Goal: Task Accomplishment & Management: Manage account settings

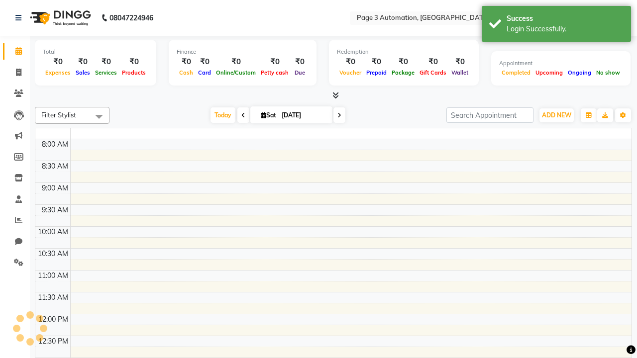
select select "en"
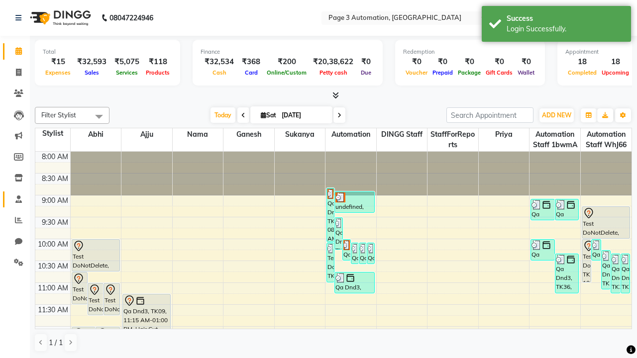
click at [15, 199] on span at bounding box center [18, 199] width 17 height 11
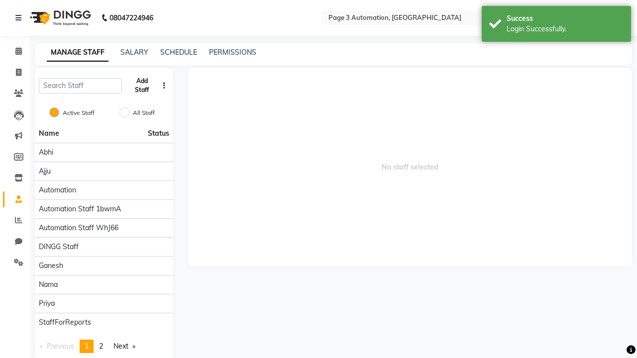
click at [142, 86] on button "Add Staff" at bounding box center [142, 86] width 32 height 26
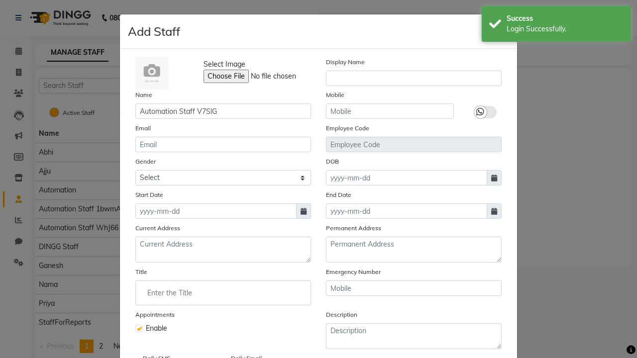
type input "Automation Staff V7SlG"
type input "9315823786"
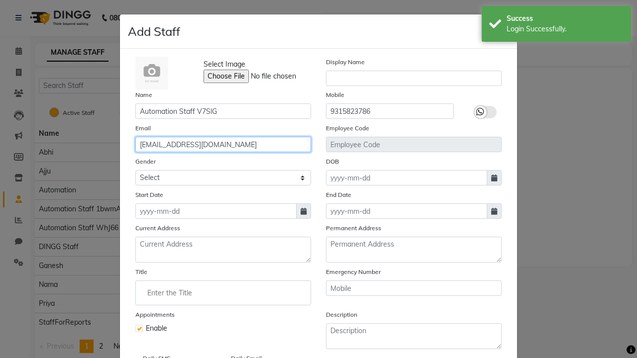
type input "[EMAIL_ADDRESS][DOMAIN_NAME]"
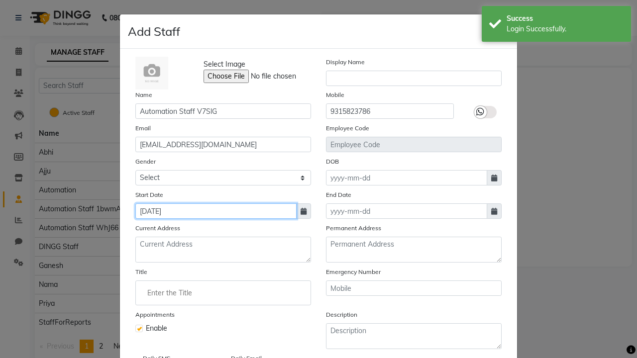
type input "[DATE]"
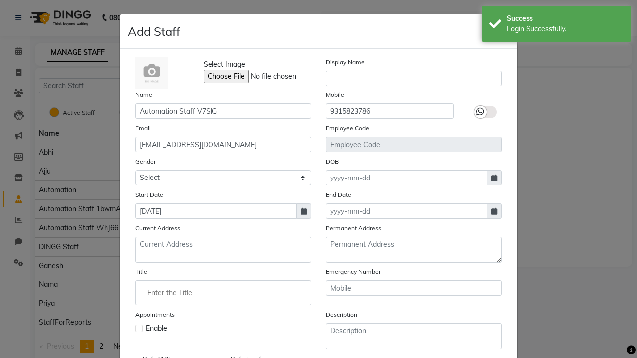
checkbox input "false"
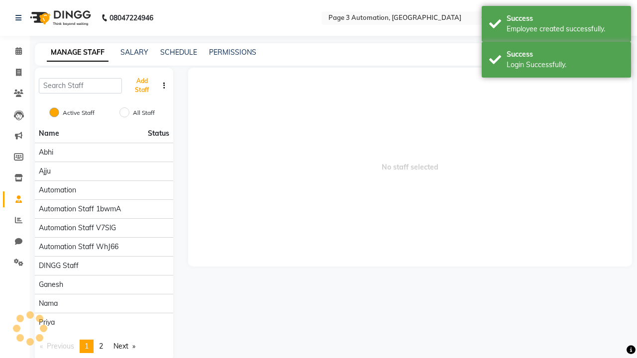
scroll to position [81, 0]
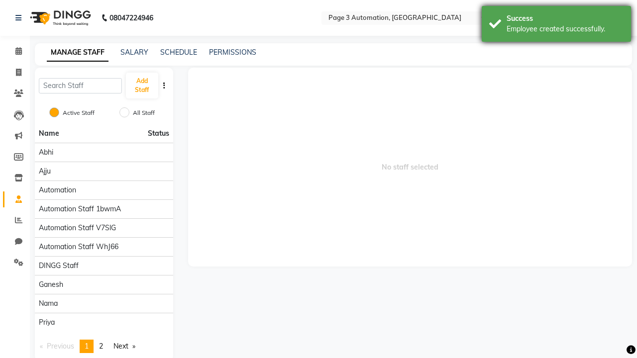
click at [557, 25] on div "Employee created successfully." at bounding box center [565, 29] width 117 height 10
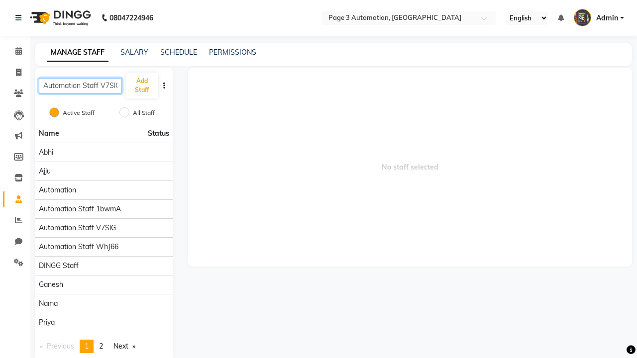
scroll to position [0, 3]
type input "Automation Staff V7SlG"
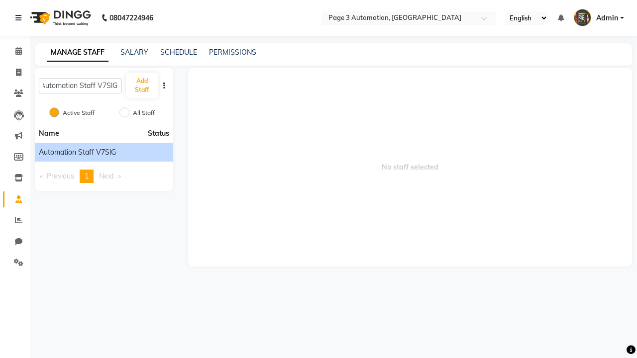
click at [104, 152] on span "Automation Staff V7SlG" at bounding box center [77, 152] width 77 height 10
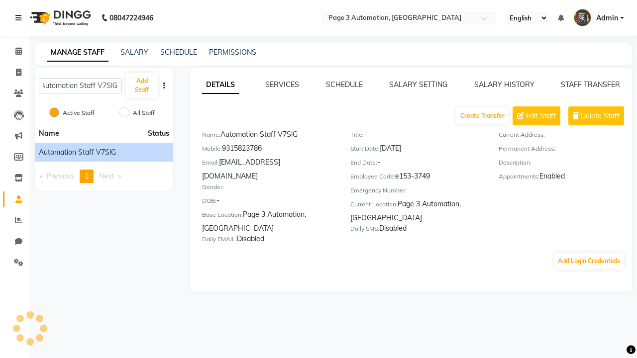
scroll to position [0, 0]
click at [589, 253] on button "Add Login Credentials" at bounding box center [589, 261] width 70 height 17
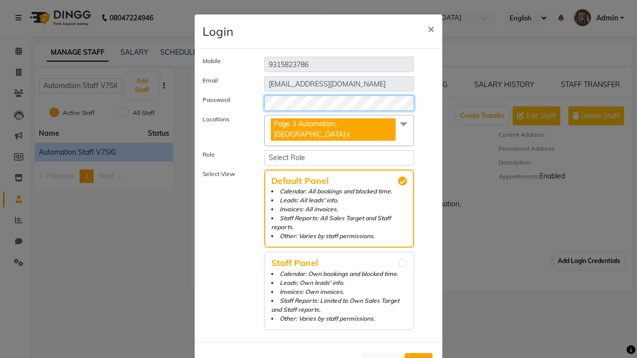
select select "4595"
click at [419, 357] on span "Add" at bounding box center [419, 362] width 16 height 10
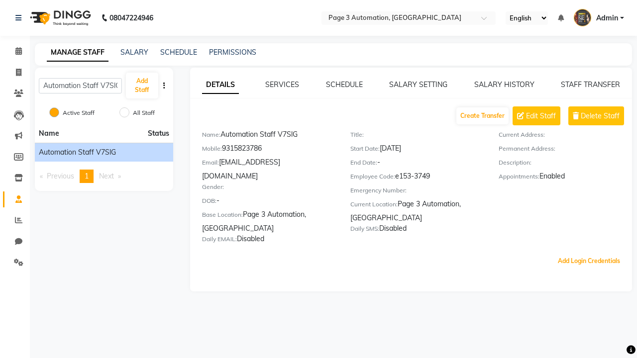
scroll to position [18, 0]
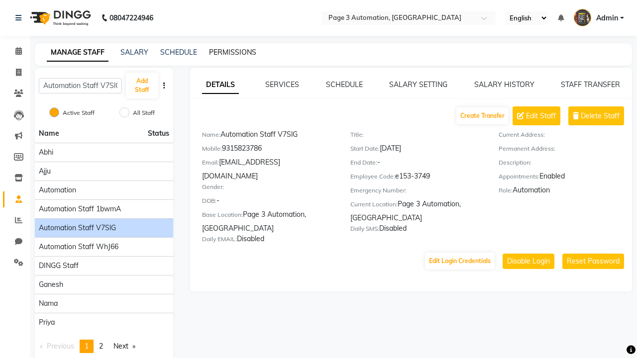
click at [232, 52] on link "PERMISSIONS" at bounding box center [232, 52] width 47 height 9
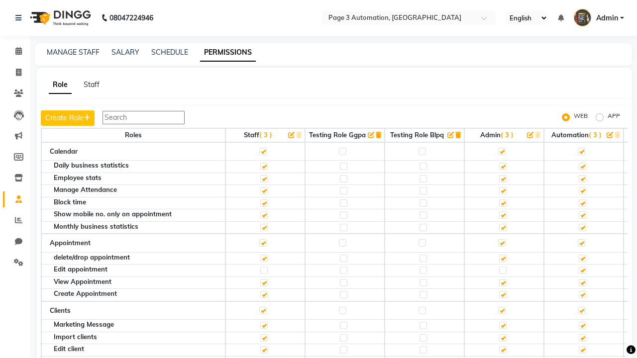
click at [581, 151] on label at bounding box center [581, 151] width 7 height 7
click at [581, 151] on input "checkbox" at bounding box center [581, 151] width 6 height 6
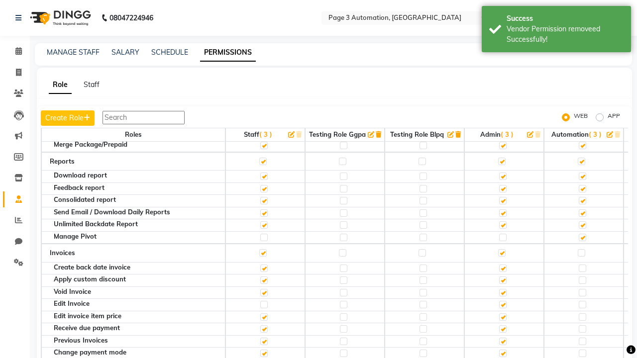
click at [581, 86] on label at bounding box center [581, 81] width 7 height 7
click at [581, 85] on input "checkbox" at bounding box center [581, 82] width 6 height 6
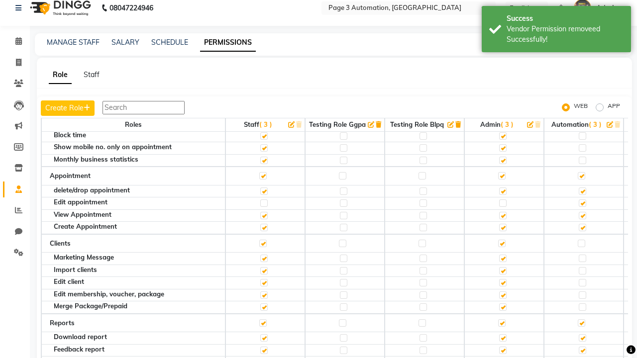
scroll to position [0, 0]
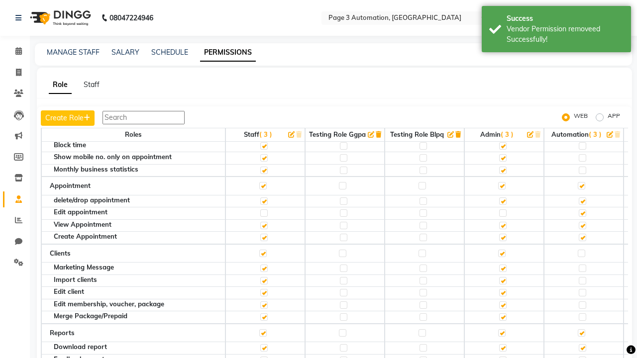
click at [599, 18] on span "Admin" at bounding box center [607, 18] width 22 height 10
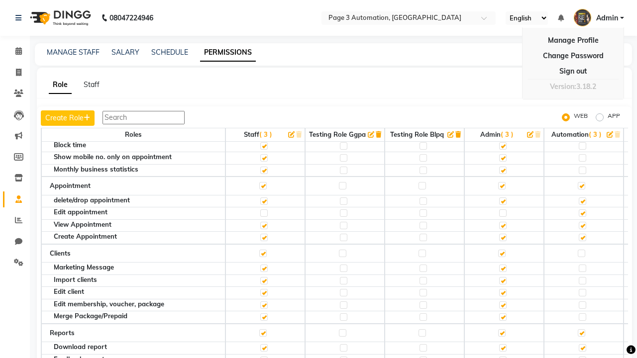
scroll to position [10, 0]
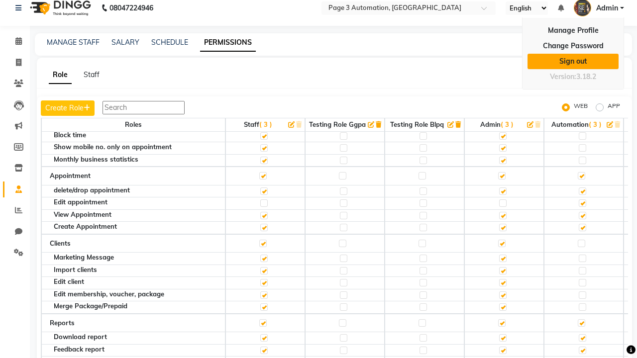
click at [573, 61] on link "Sign out" at bounding box center [573, 61] width 91 height 15
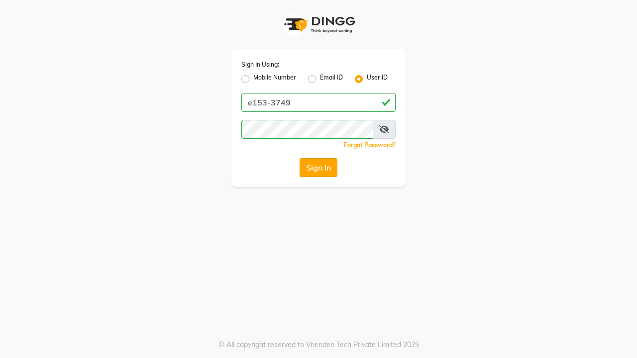
click at [319, 168] on button "Sign In" at bounding box center [319, 167] width 38 height 19
